Goal: Information Seeking & Learning: Learn about a topic

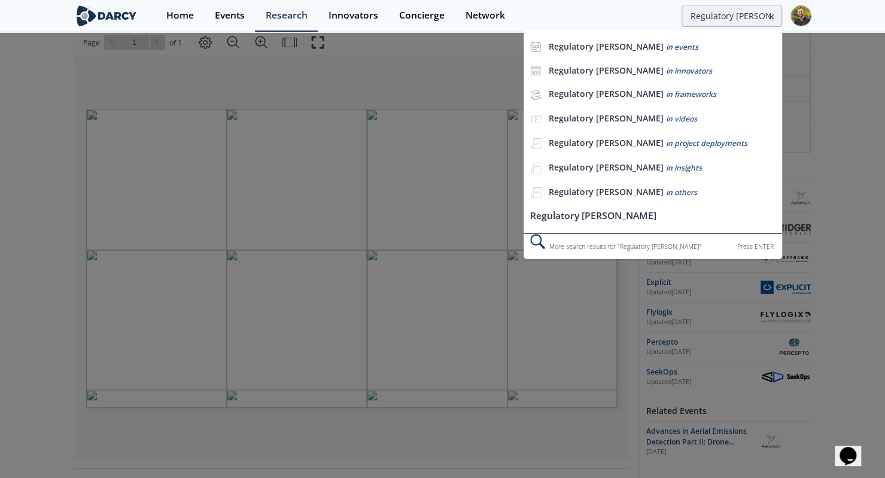
type input "Regulatory [PERSON_NAME]"
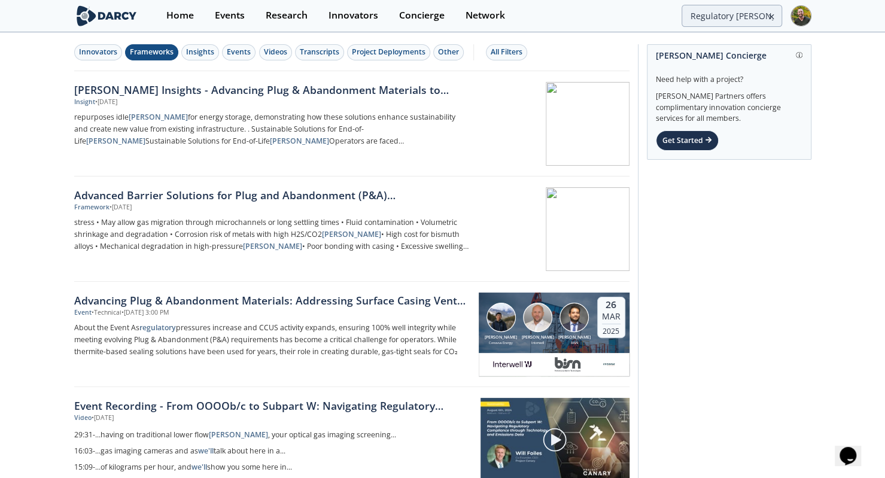
click at [159, 53] on div "Frameworks" at bounding box center [152, 52] width 44 height 11
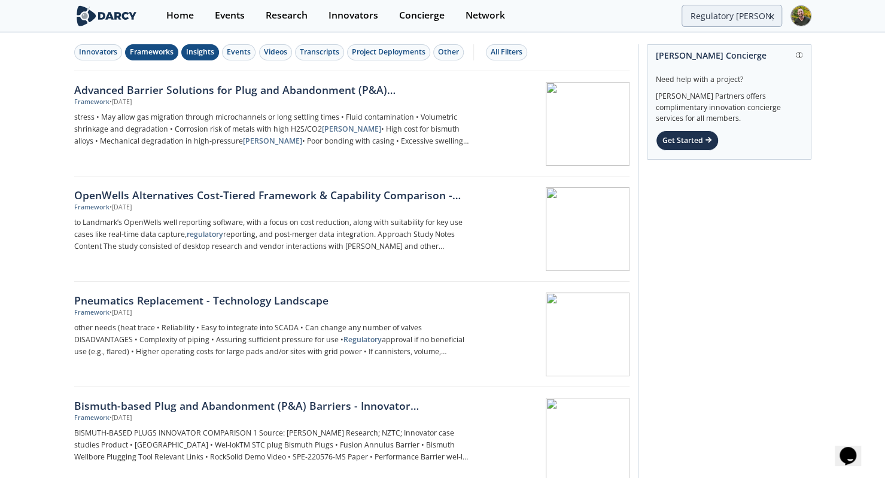
click at [195, 51] on div "Insights" at bounding box center [200, 52] width 28 height 11
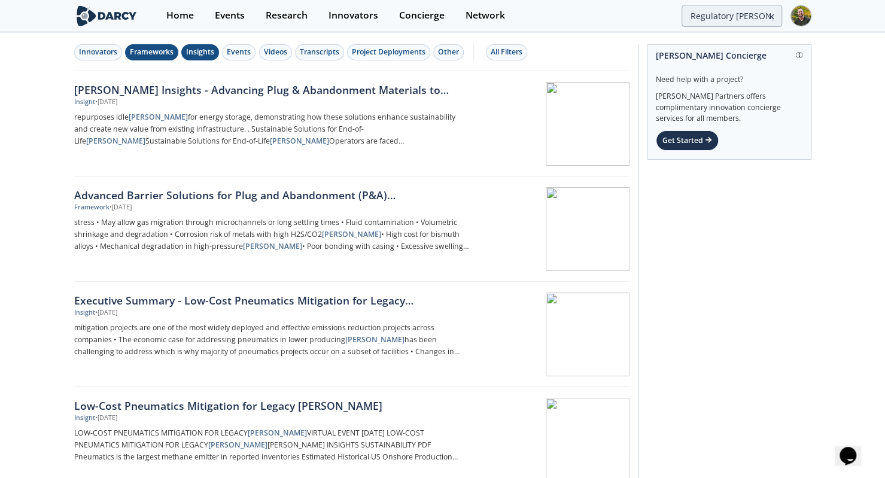
click at [156, 51] on div "Frameworks" at bounding box center [152, 52] width 44 height 11
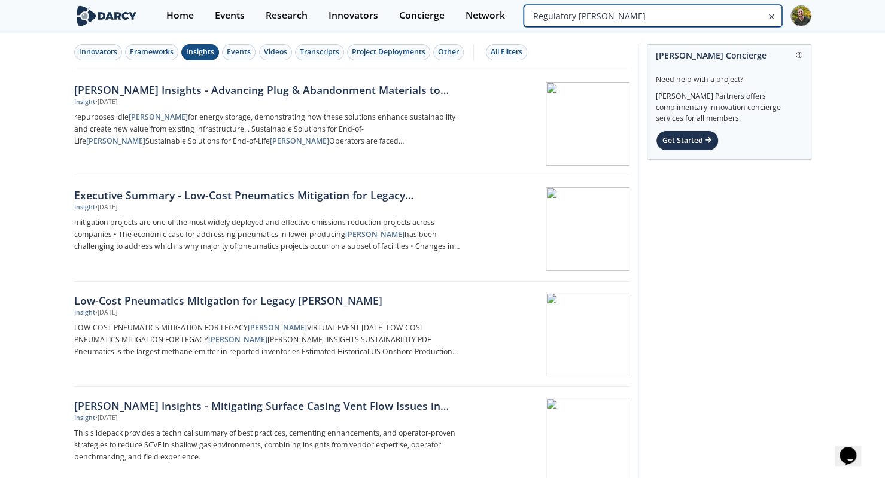
click at [746, 17] on input "Regulatory [PERSON_NAME]" at bounding box center [653, 16] width 258 height 22
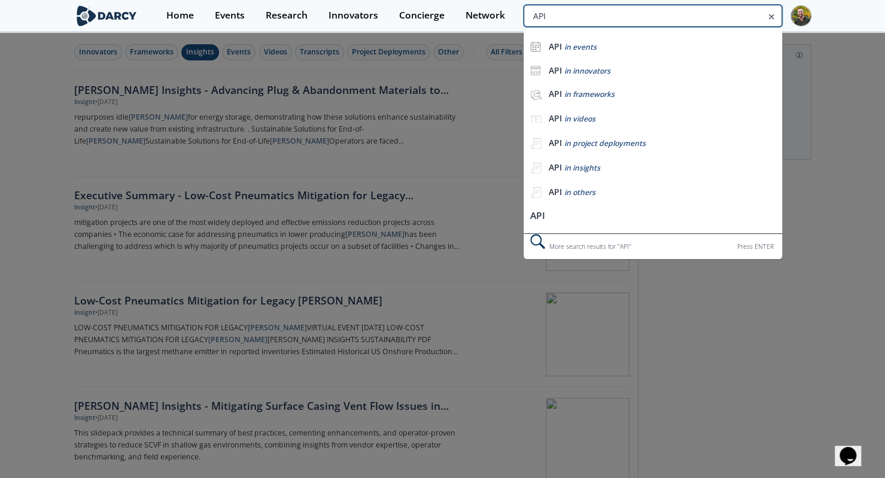
type input "API"
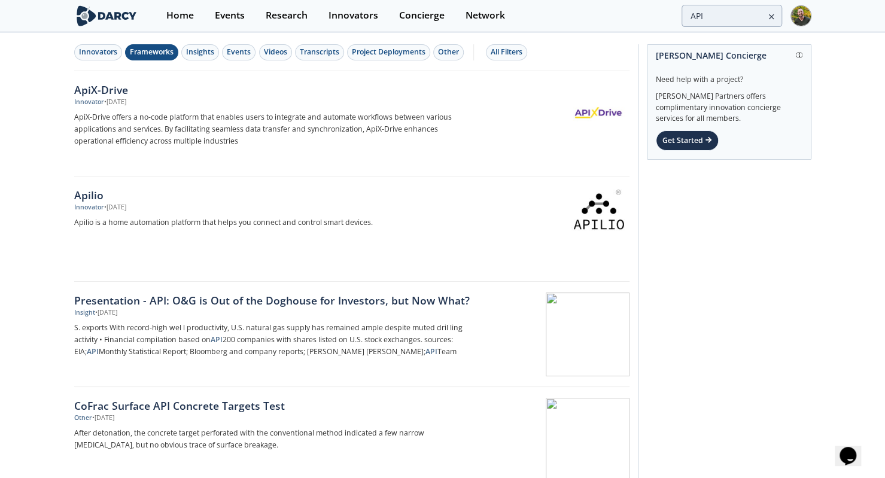
click at [162, 52] on div "Frameworks" at bounding box center [152, 52] width 44 height 11
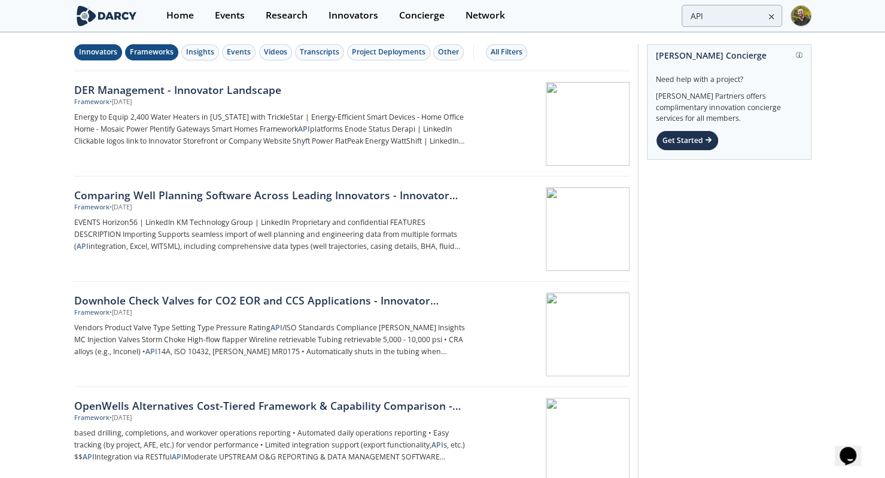
click at [105, 57] on div "Innovators" at bounding box center [98, 52] width 38 height 11
